Goal: Task Accomplishment & Management: Use online tool/utility

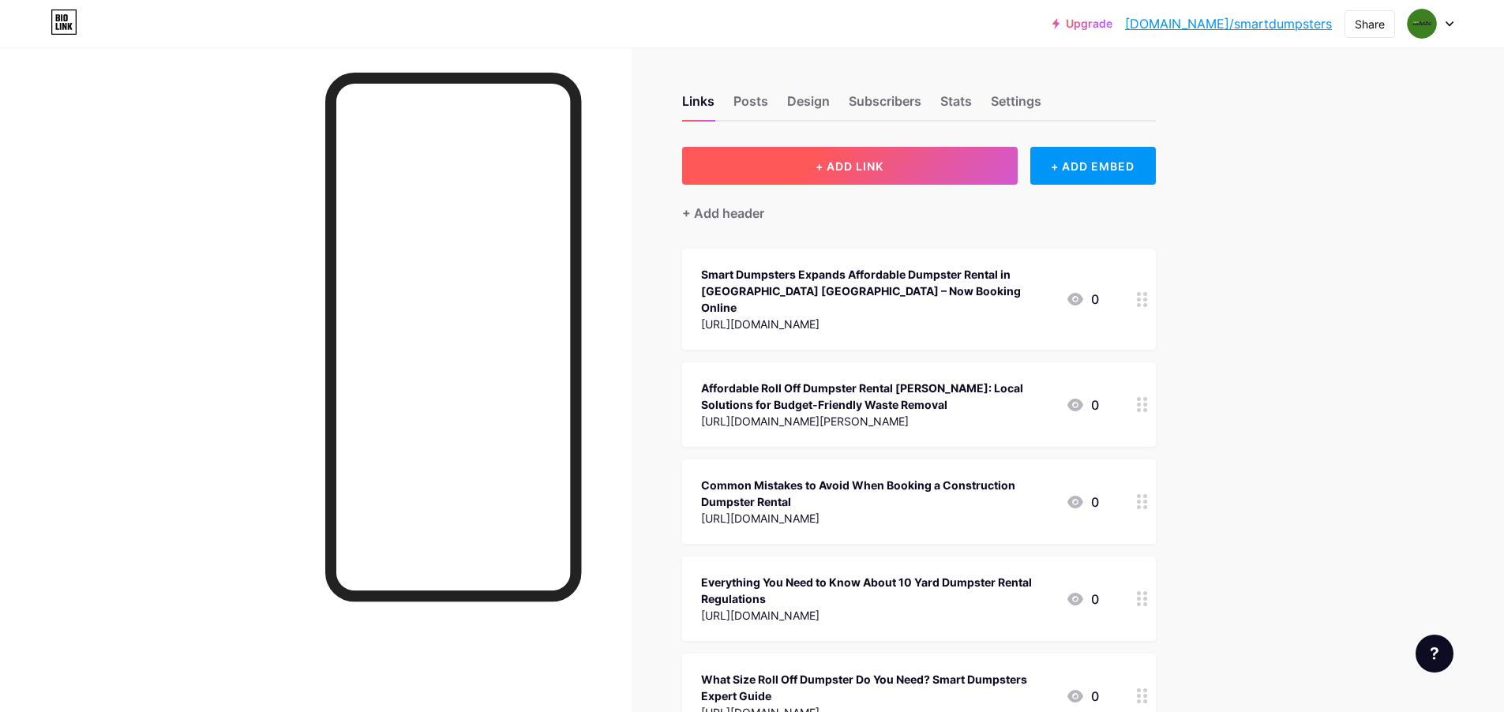
click at [892, 152] on button "+ ADD LINK" at bounding box center [850, 166] width 336 height 38
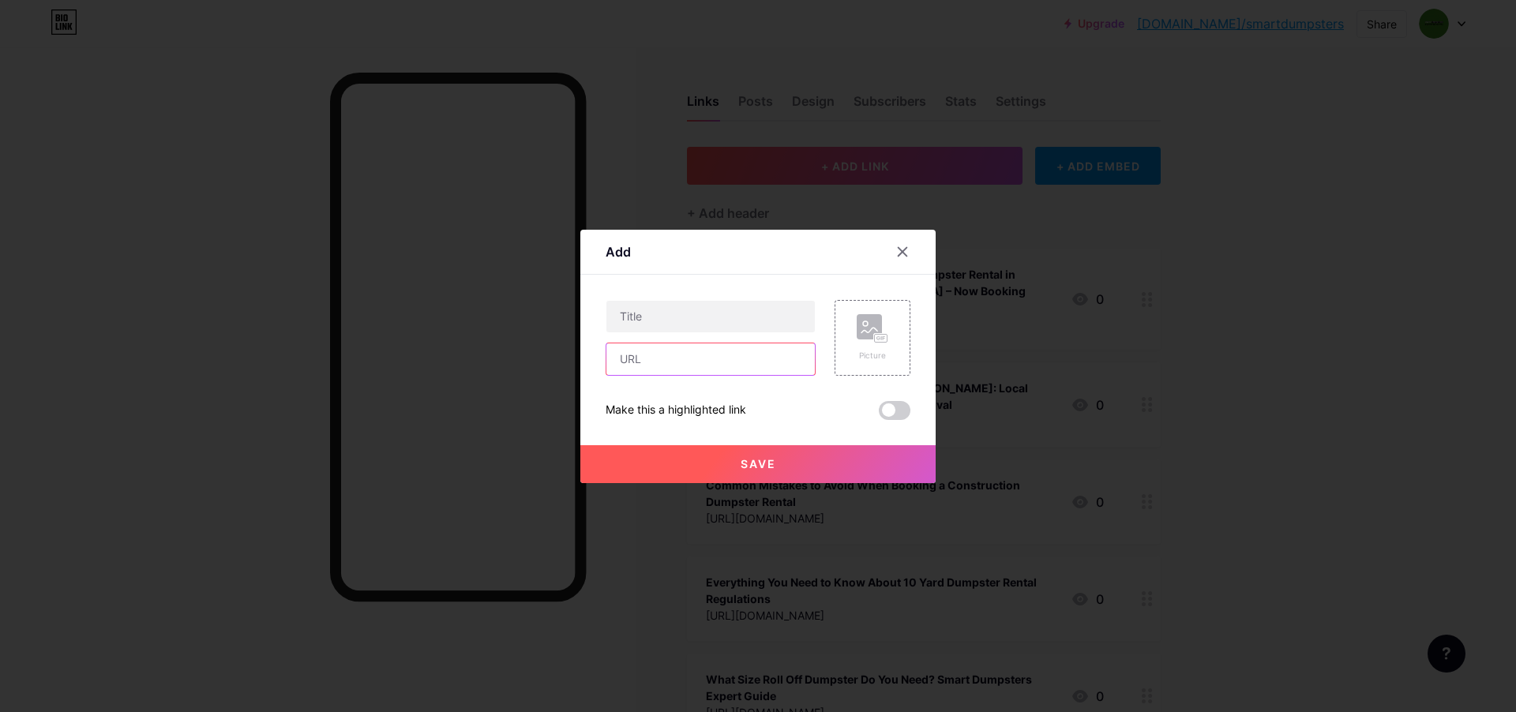
click at [711, 353] on input "text" at bounding box center [711, 360] width 208 height 32
paste input "[URL][DOMAIN_NAME]"
type input "[URL][DOMAIN_NAME]"
click at [701, 320] on input "text" at bounding box center [711, 317] width 208 height 32
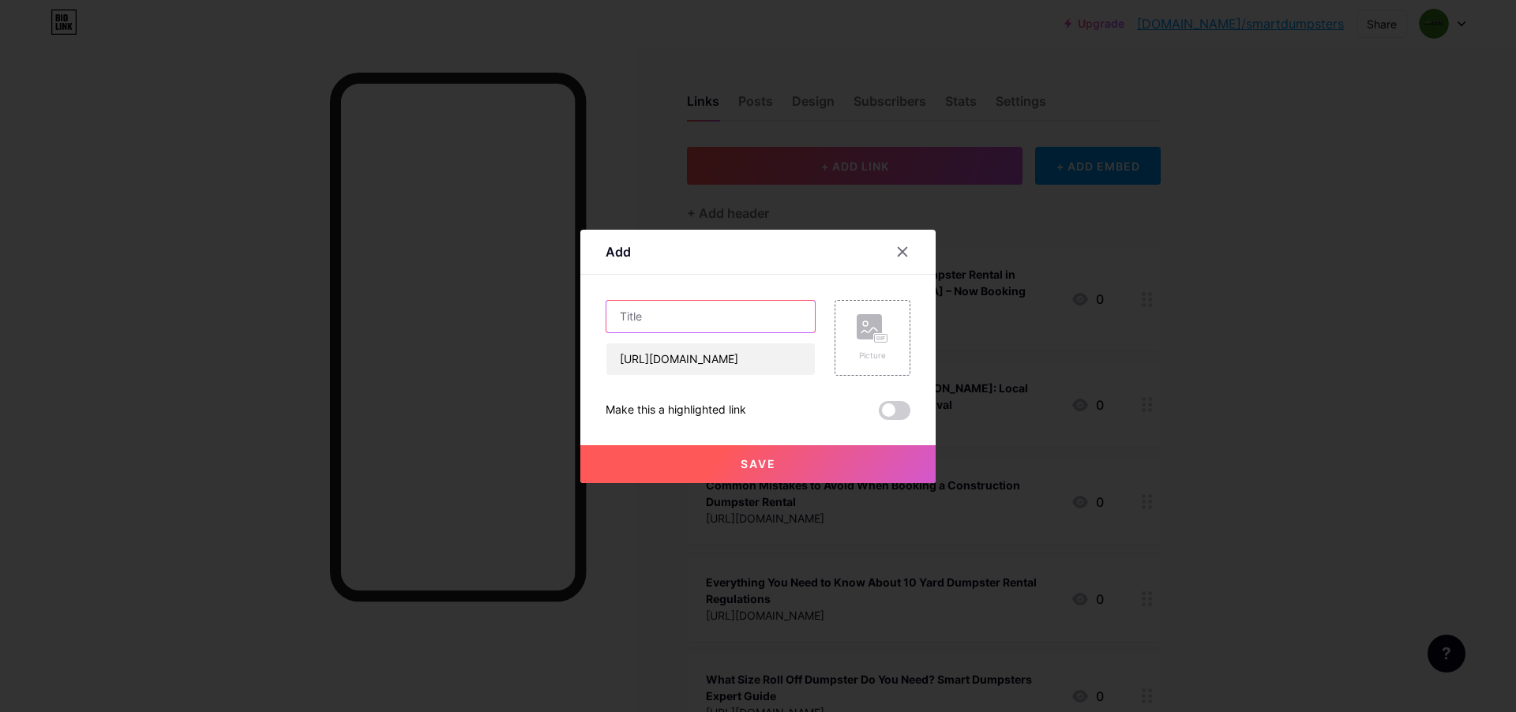
scroll to position [0, 0]
paste input "Top 5 Mistakes to Avoid When Renting Roll Off Containers in [GEOGRAPHIC_DATA], …"
type input "Top 5 Mistakes to Avoid When Renting Roll Off Containers in [GEOGRAPHIC_DATA], …"
click at [878, 341] on rect at bounding box center [881, 338] width 13 height 8
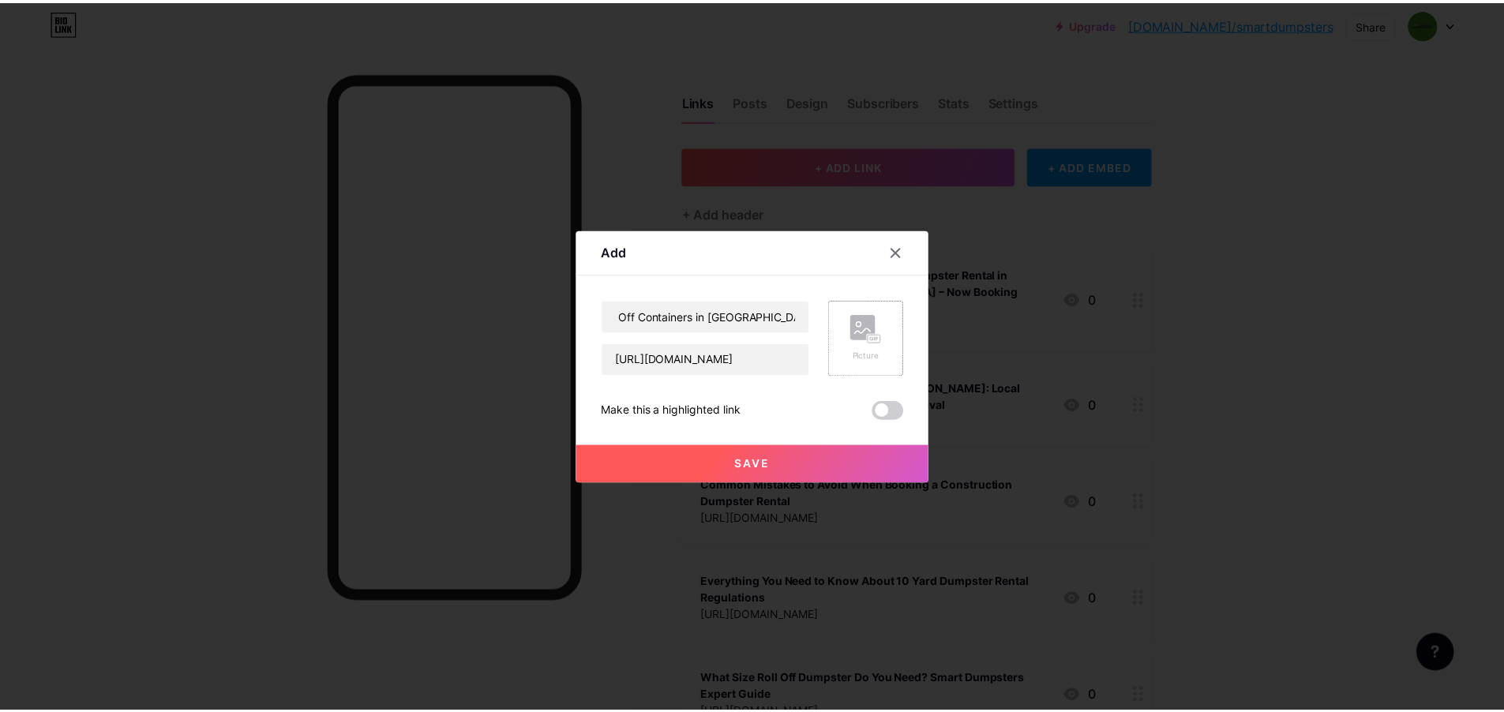
scroll to position [0, 0]
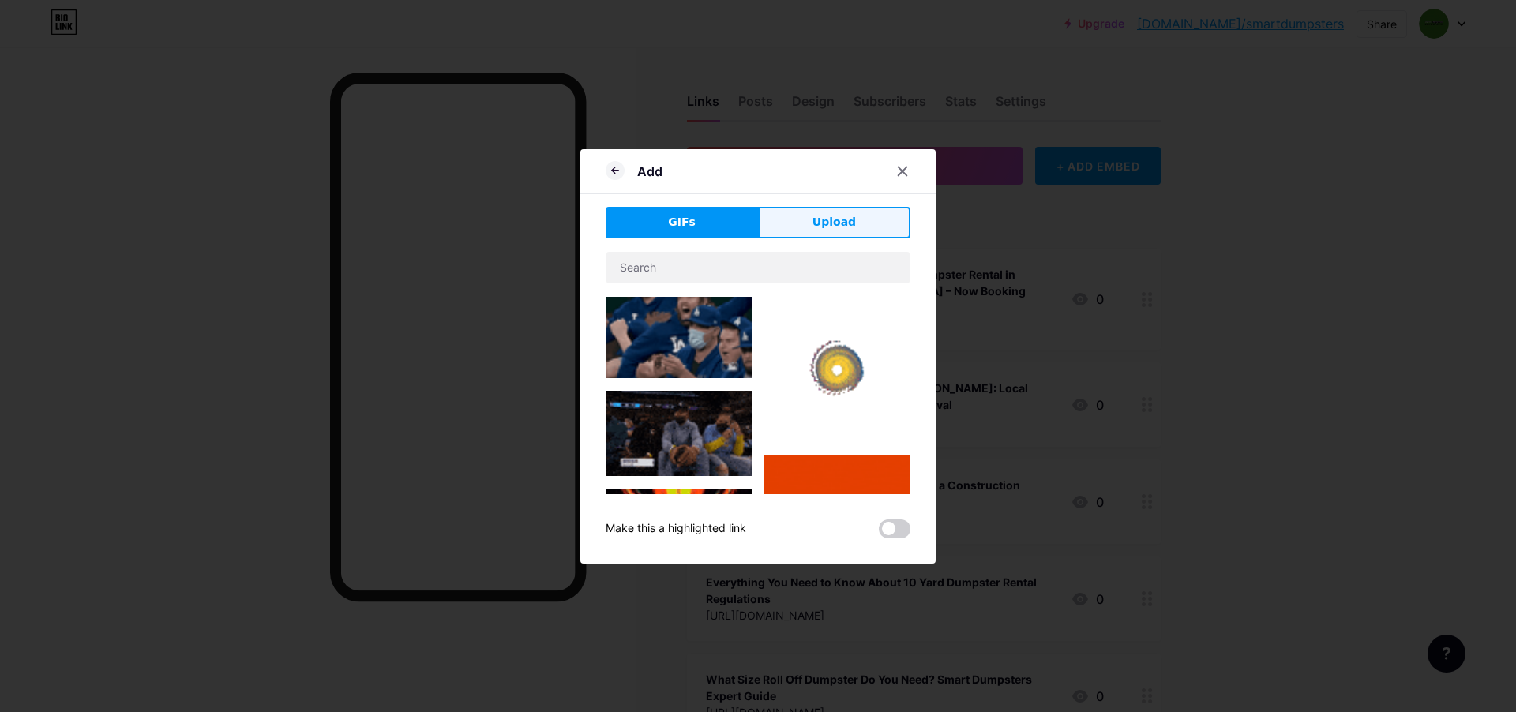
click at [851, 231] on button "Upload" at bounding box center [834, 223] width 152 height 32
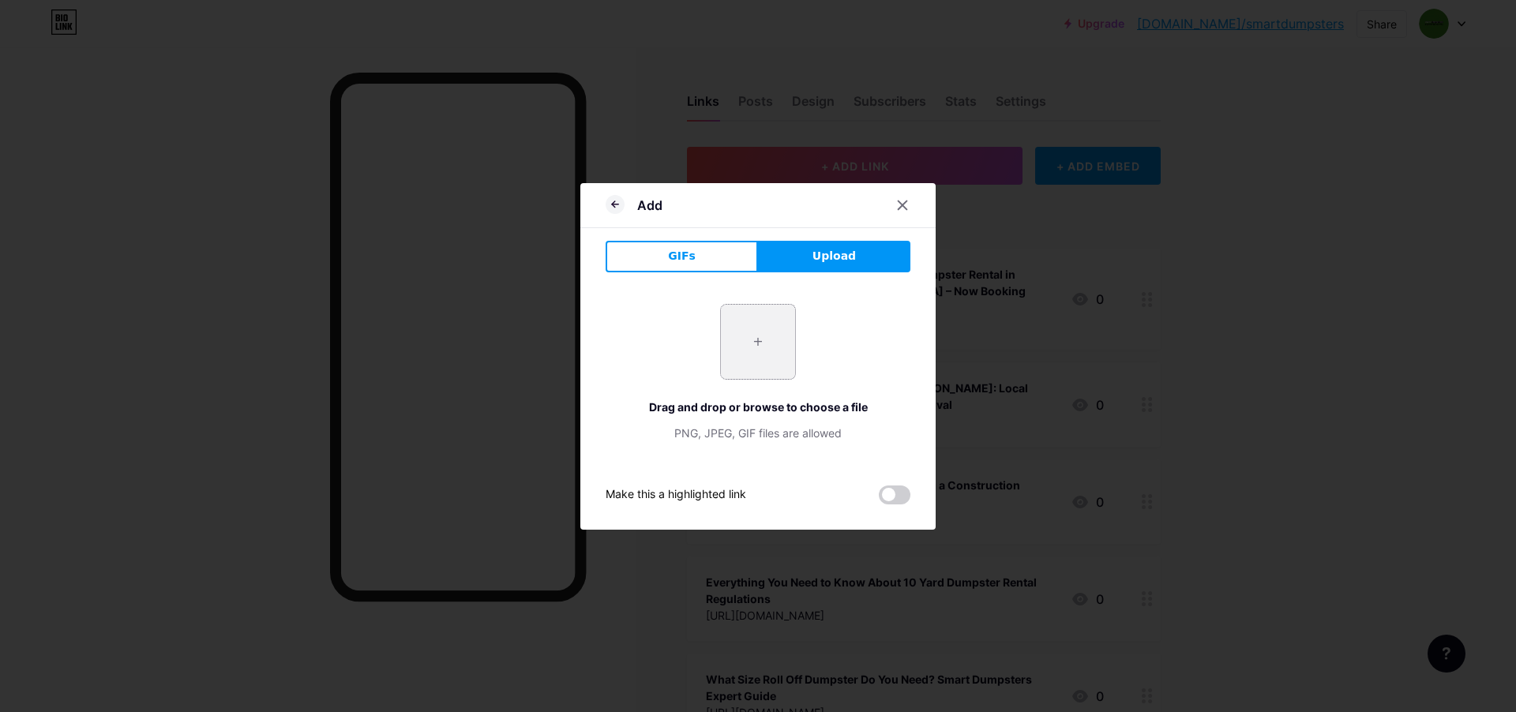
drag, startPoint x: 815, startPoint y: 326, endPoint x: 784, endPoint y: 326, distance: 30.8
click at [816, 327] on div "+ Drag and drop or browse to choose a file PNG, JPEG, GIF files are allowed" at bounding box center [758, 372] width 305 height 137
click at [776, 326] on input "file" at bounding box center [758, 342] width 74 height 74
type input "C:\fakepath\Top 5 Mistakes to Avoid When Renting Roll Off Containers in [GEOGRA…"
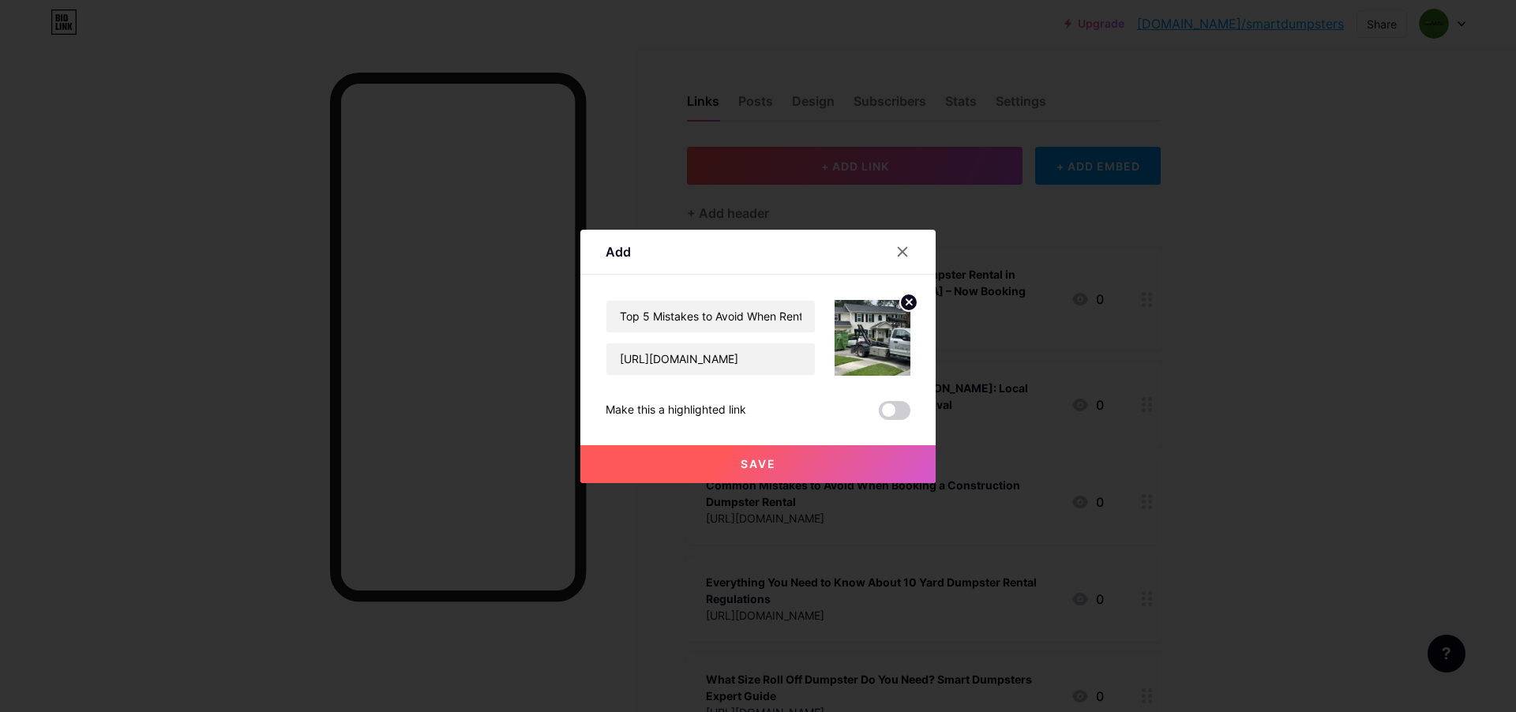
click at [792, 461] on button "Save" at bounding box center [757, 464] width 355 height 38
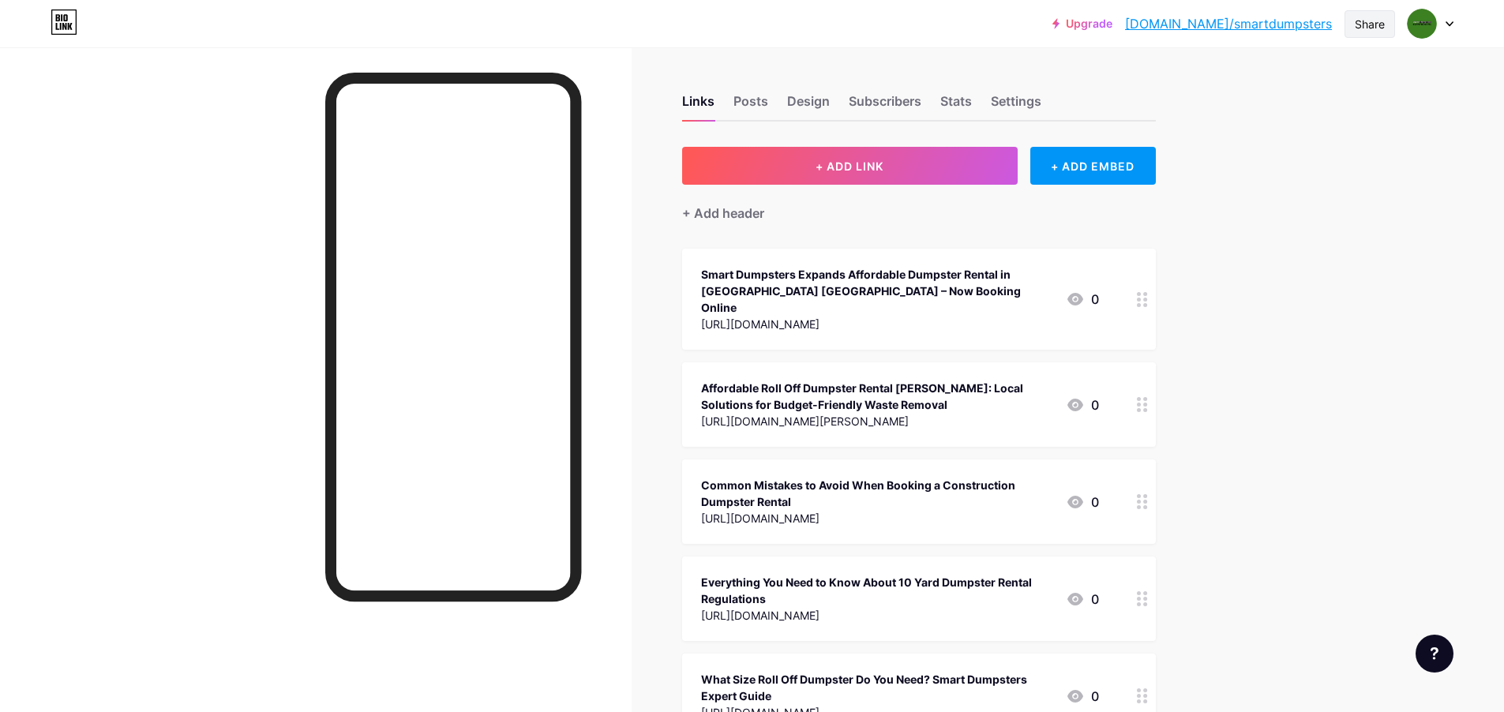
click at [1374, 13] on div "Share" at bounding box center [1370, 24] width 51 height 28
click at [1276, 66] on div "Copy link" at bounding box center [1276, 81] width 235 height 38
